Goal: Task Accomplishment & Management: Manage account settings

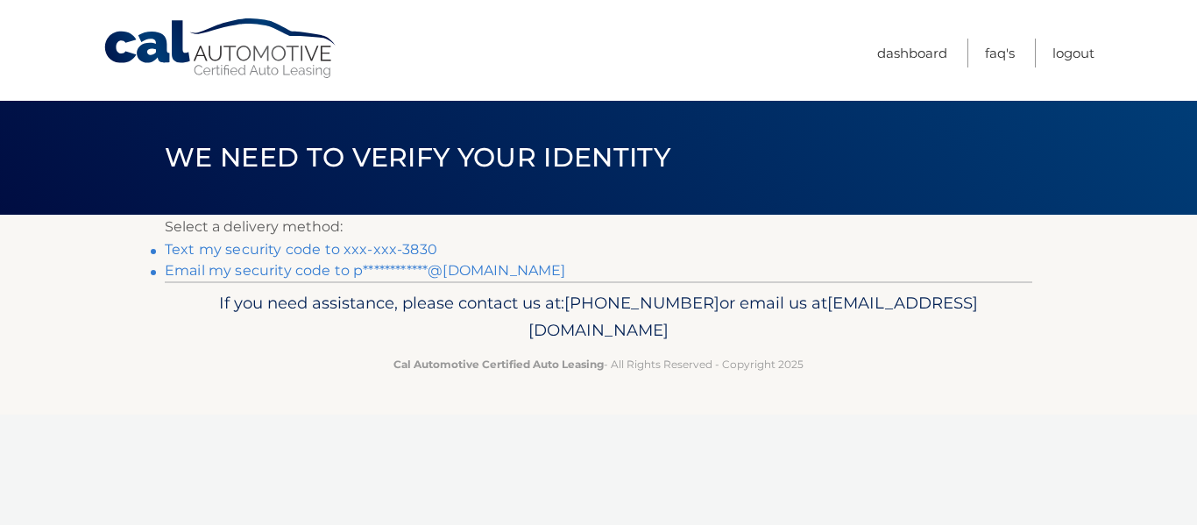
click at [264, 252] on link "Text my security code to xxx-xxx-3830" at bounding box center [301, 249] width 273 height 17
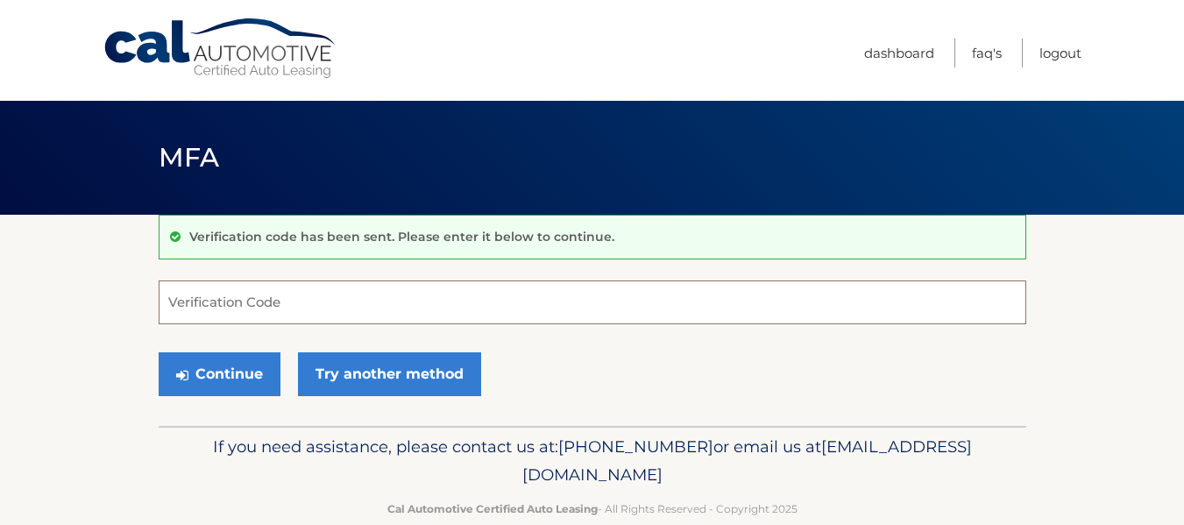
click at [264, 297] on input "Verification Code" at bounding box center [592, 302] width 867 height 44
type input "803968"
click at [159, 352] on button "Continue" at bounding box center [220, 374] width 122 height 44
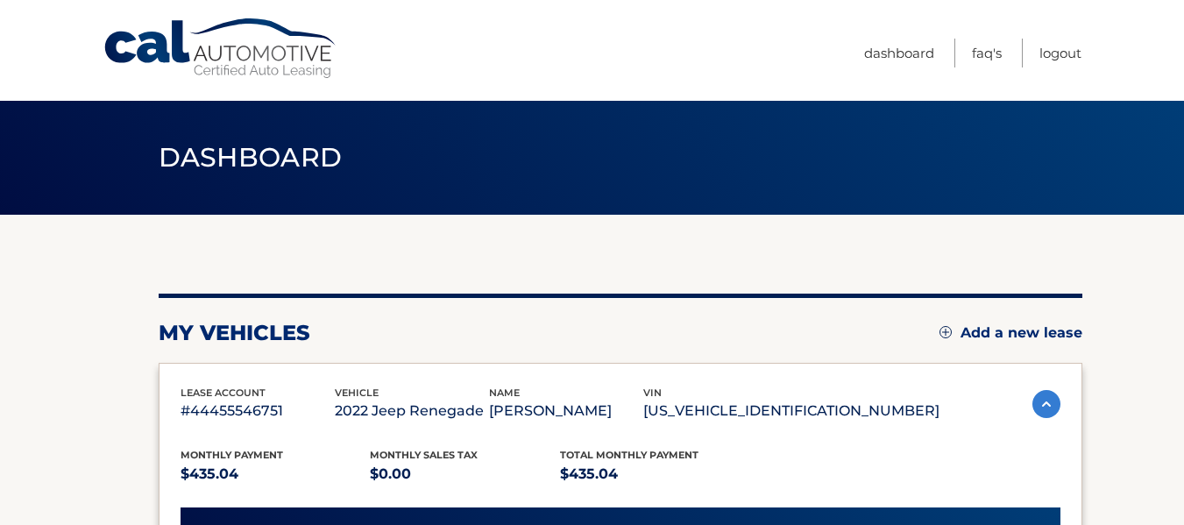
scroll to position [459, 0]
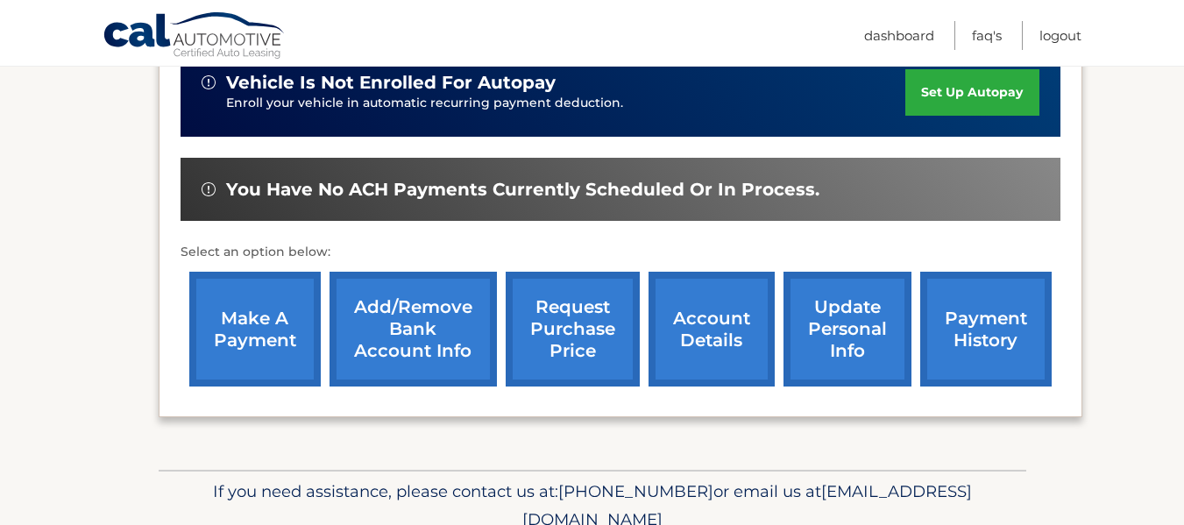
click at [286, 329] on link "make a payment" at bounding box center [254, 329] width 131 height 115
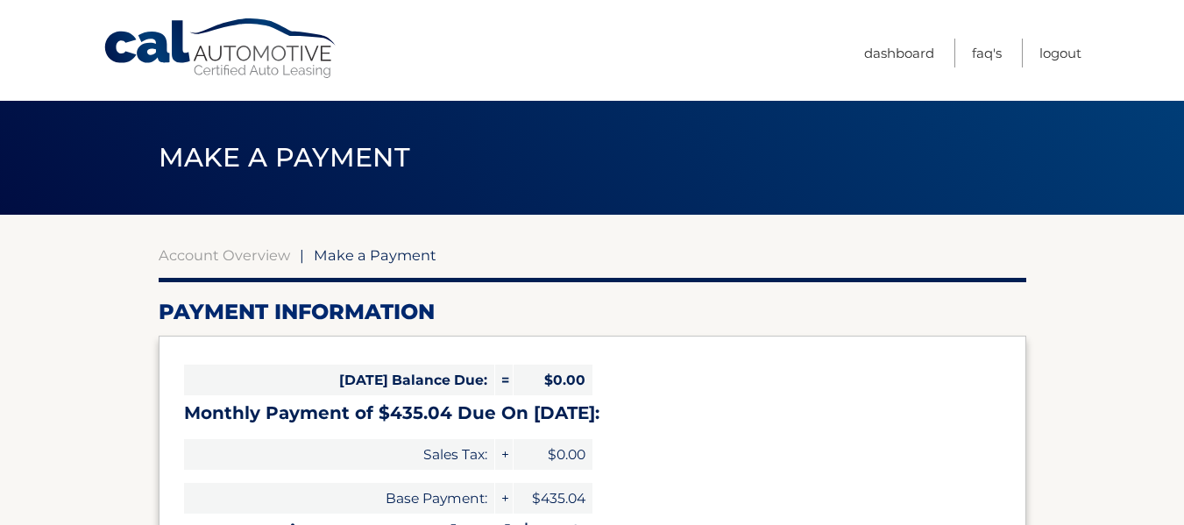
select select "NTcyM2FlMTctODE2Mi00ODcxLTgzZGEtODAzY2M1M2ZlNjJi"
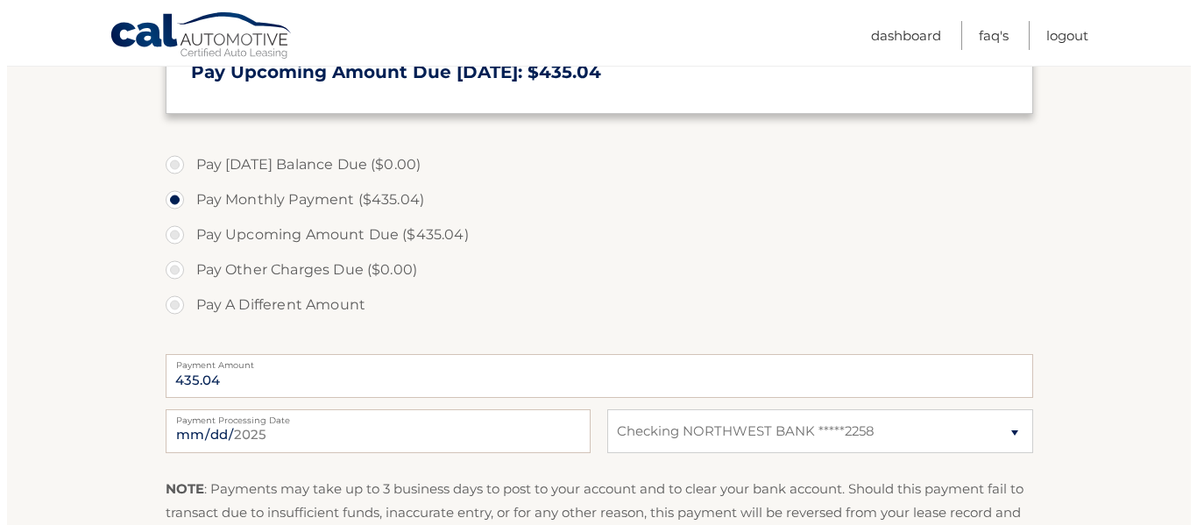
scroll to position [727, 0]
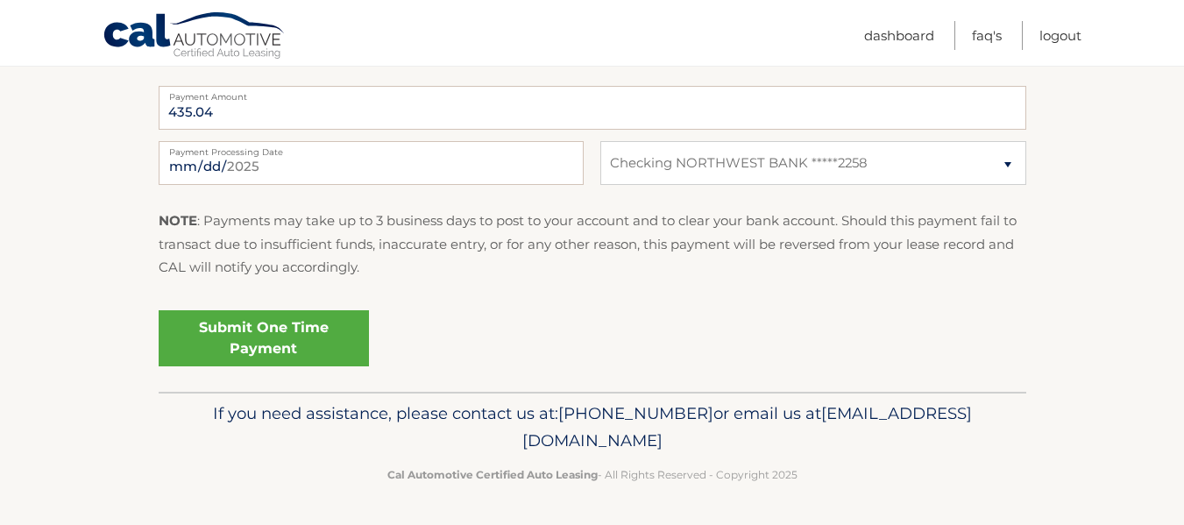
click at [310, 341] on link "Submit One Time Payment" at bounding box center [264, 338] width 210 height 56
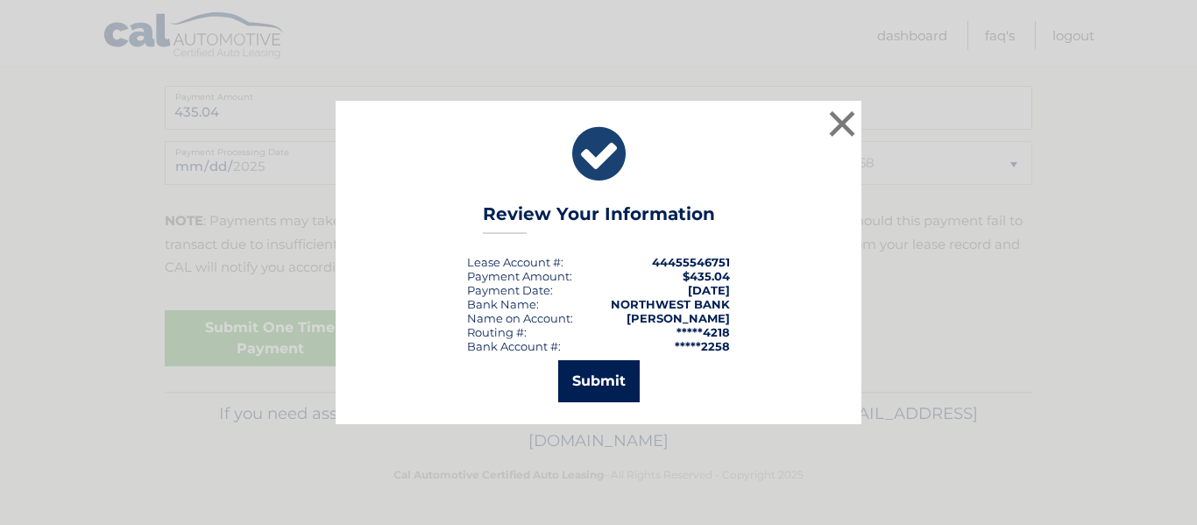
click at [612, 367] on button "Submit" at bounding box center [598, 381] width 81 height 42
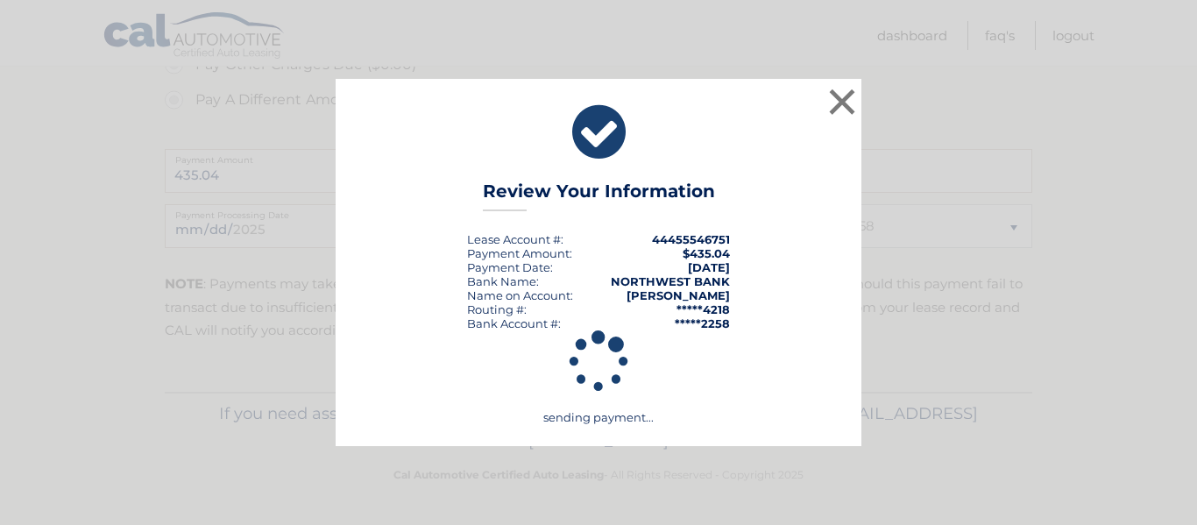
scroll to position [664, 0]
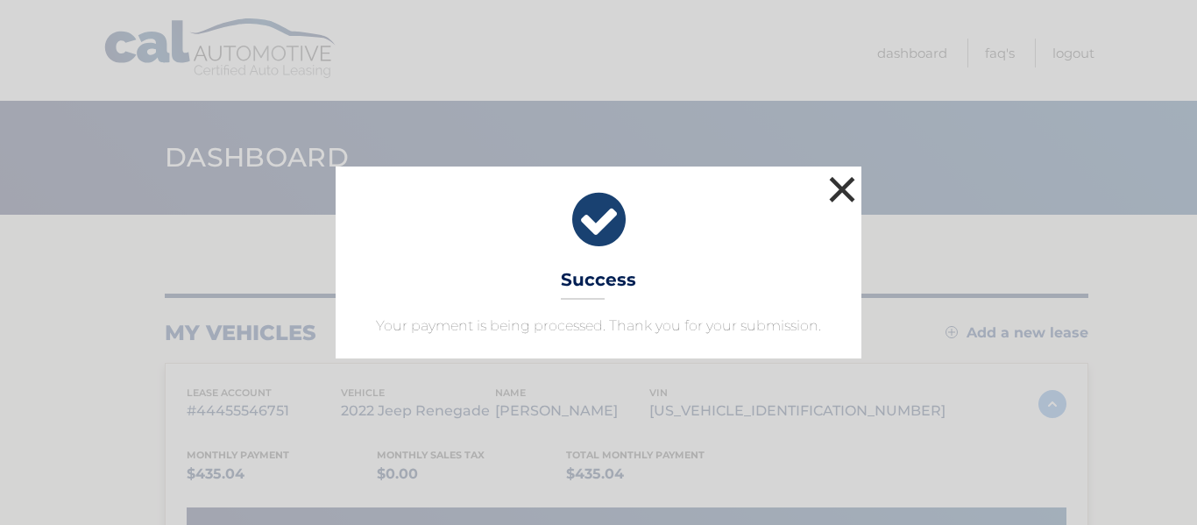
click at [852, 196] on button "×" at bounding box center [842, 189] width 35 height 35
